Goal: Find contact information

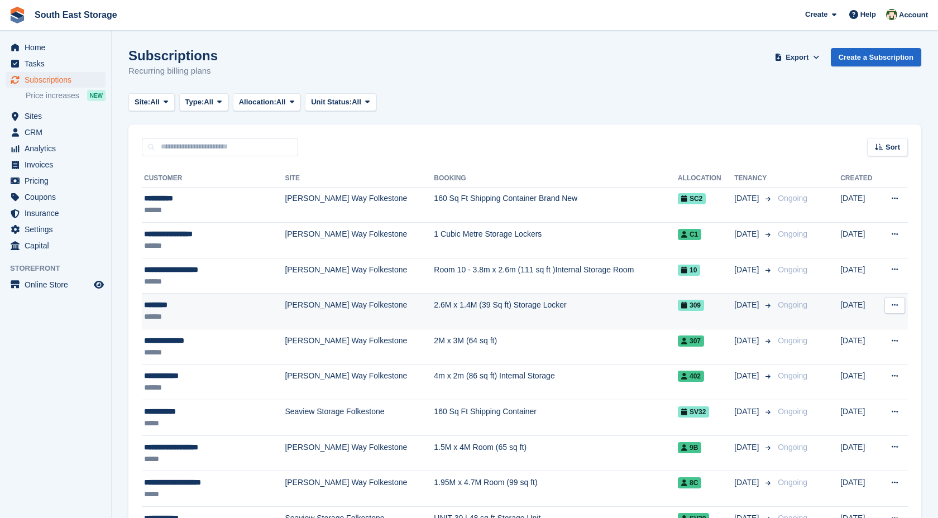
click at [361, 303] on td "[PERSON_NAME] Way Folkestone" at bounding box center [359, 312] width 149 height 36
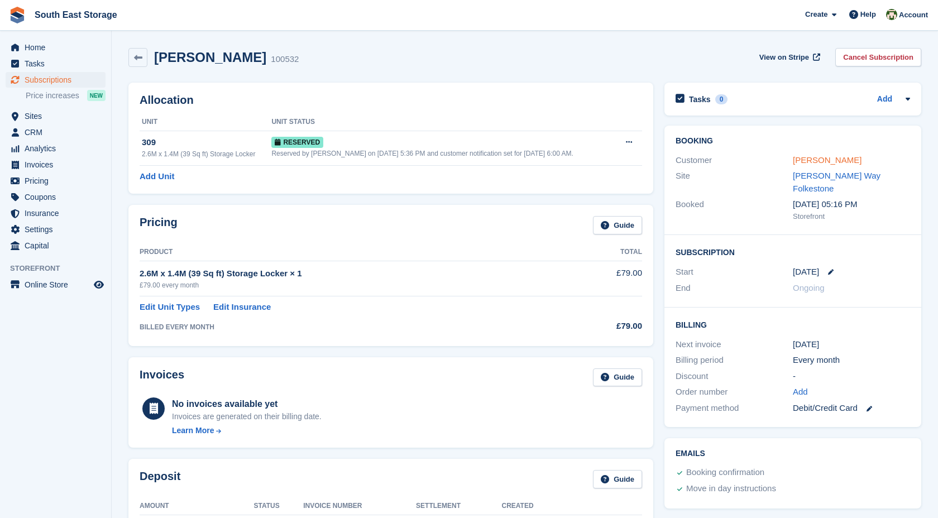
click at [819, 163] on link "Ron Bell" at bounding box center [827, 159] width 69 height 9
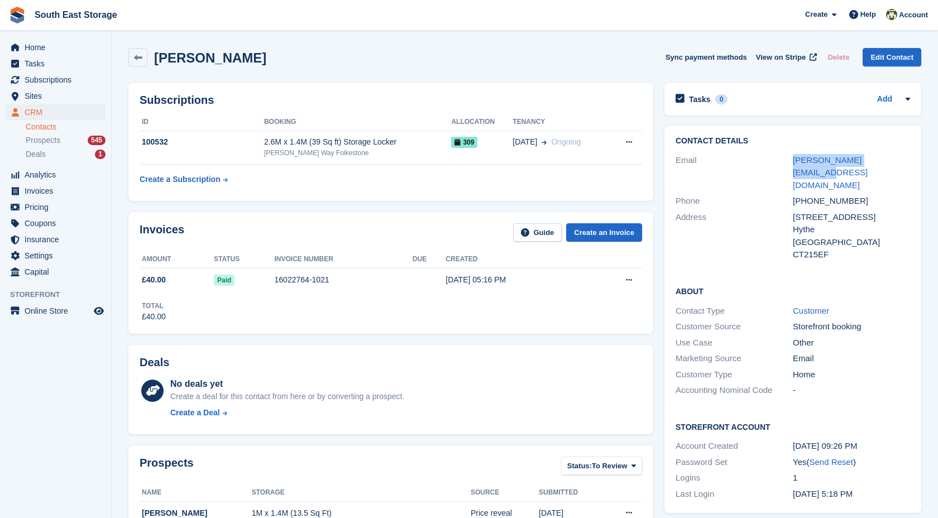
drag, startPoint x: 892, startPoint y: 161, endPoint x: 790, endPoint y: 164, distance: 101.7
click at [790, 164] on div "Email ron.bell7431@gmail.com" at bounding box center [793, 172] width 235 height 41
copy div "ron.bell7431@gmail.com"
